Goal: Information Seeking & Learning: Learn about a topic

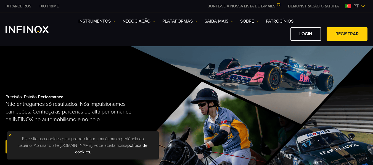
click at [10, 136] on img at bounding box center [10, 135] width 4 height 4
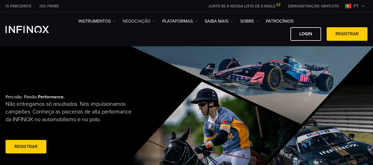
click at [153, 21] on img at bounding box center [154, 21] width 3 height 3
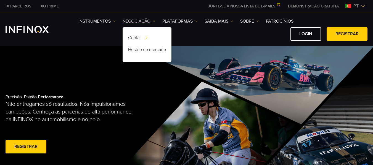
click at [153, 21] on img at bounding box center [154, 21] width 3 height 3
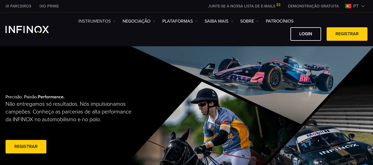
click at [115, 20] on img at bounding box center [114, 21] width 3 height 3
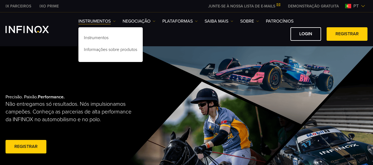
drag, startPoint x: 115, startPoint y: 20, endPoint x: 121, endPoint y: 21, distance: 6.2
click at [115, 20] on img at bounding box center [114, 21] width 3 height 3
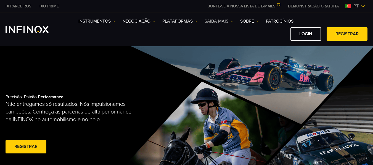
click at [231, 20] on img at bounding box center [232, 21] width 3 height 3
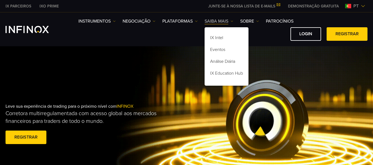
click at [231, 20] on img at bounding box center [232, 21] width 3 height 3
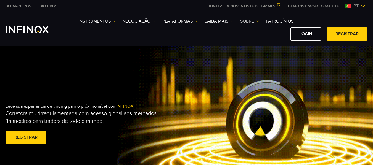
click at [257, 21] on img at bounding box center [257, 21] width 3 height 3
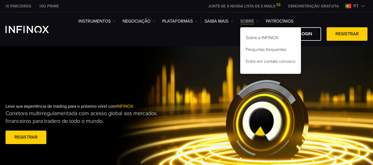
click at [257, 21] on img at bounding box center [257, 21] width 3 height 3
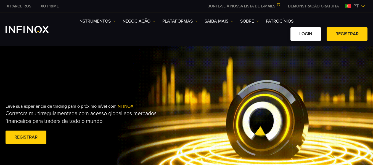
click at [304, 36] on link "Login" at bounding box center [305, 34] width 31 height 14
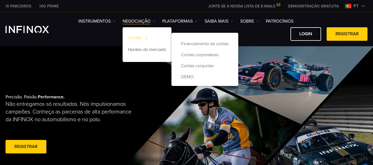
click at [133, 36] on link "Contas" at bounding box center [147, 39] width 49 height 12
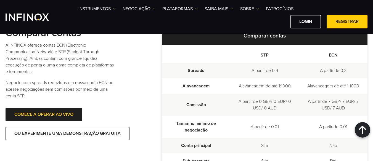
scroll to position [157, 0]
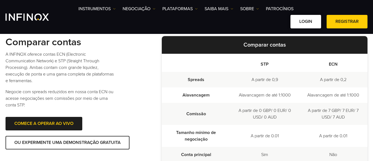
click at [305, 24] on link "Login" at bounding box center [305, 22] width 31 height 14
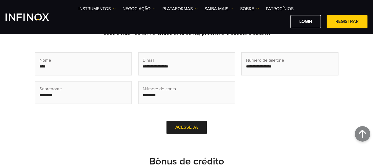
scroll to position [184, 0]
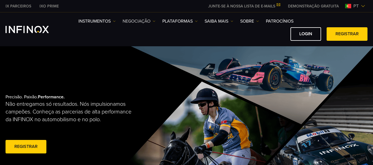
click at [152, 23] on link "NEGOCIAÇÃO" at bounding box center [139, 21] width 33 height 7
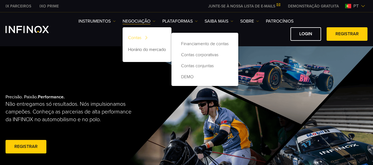
click at [134, 39] on link "Contas" at bounding box center [147, 39] width 49 height 12
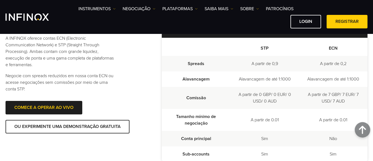
scroll to position [175, 0]
